Goal: Information Seeking & Learning: Learn about a topic

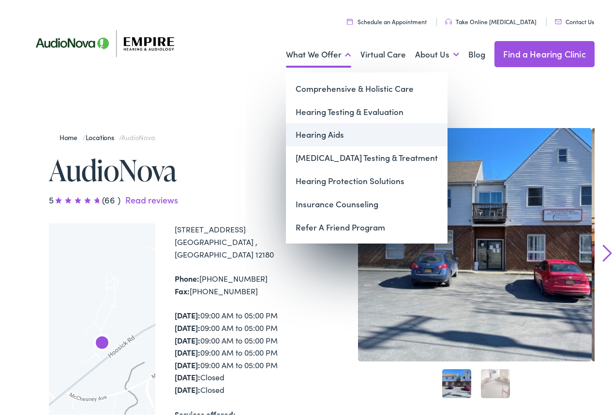
click at [315, 127] on link "Hearing Aids" at bounding box center [366, 132] width 161 height 23
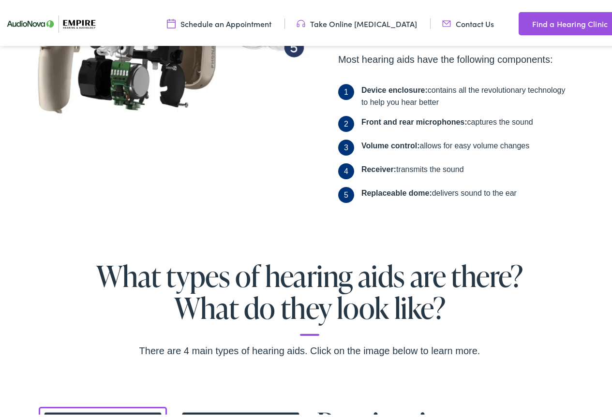
scroll to position [290, 0]
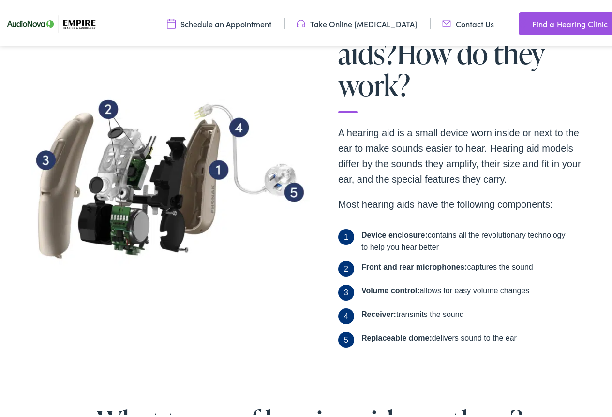
click at [3, 163] on div "What are hearing aids? How do they work? A hearing aid is a small device worn i…" at bounding box center [309, 203] width 619 height 400
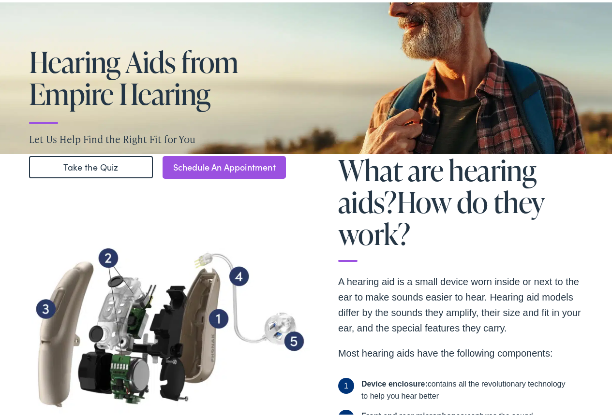
scroll to position [0, 0]
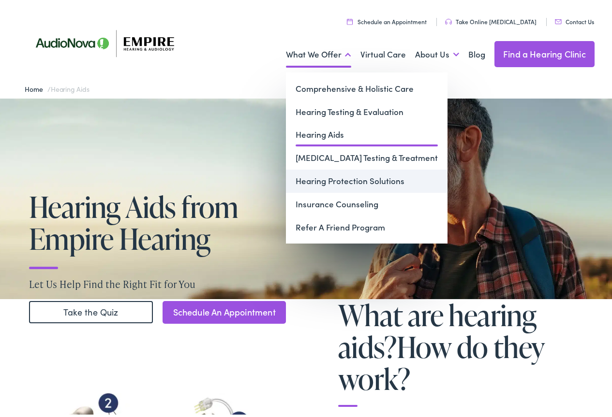
click at [312, 183] on link "Hearing Protection Solutions" at bounding box center [366, 178] width 161 height 23
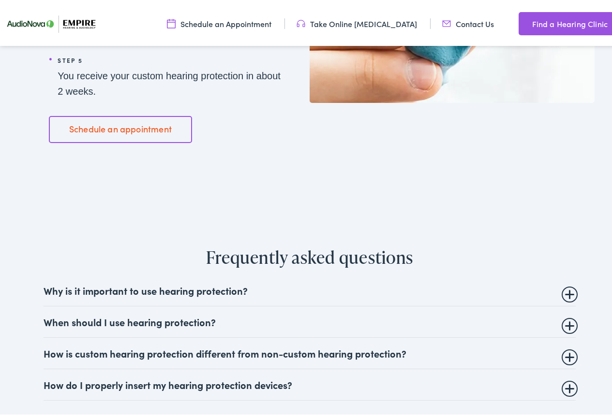
scroll to position [1499, 0]
